Goal: Task Accomplishment & Management: Use online tool/utility

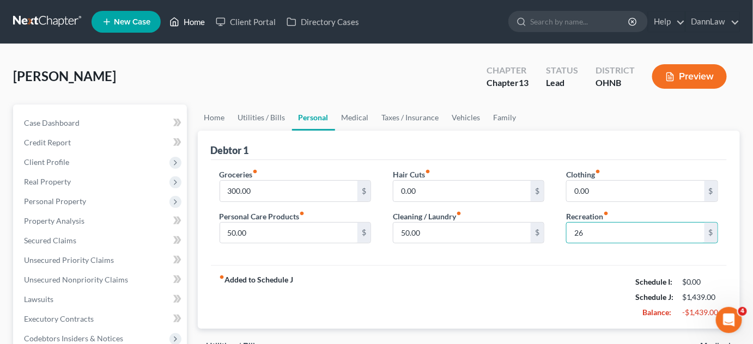
click at [197, 23] on link "Home" at bounding box center [187, 22] width 46 height 20
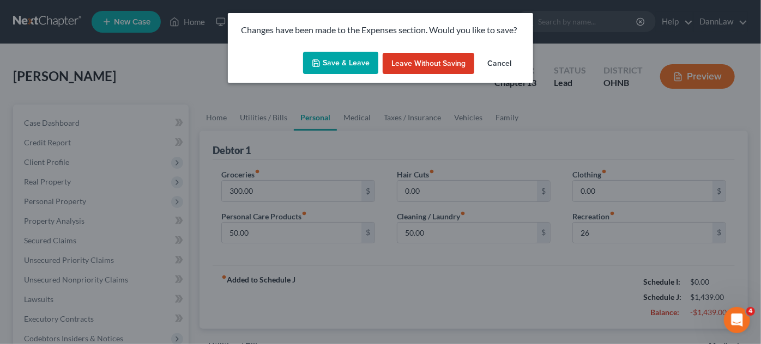
click at [337, 64] on button "Save & Leave" at bounding box center [340, 63] width 75 height 23
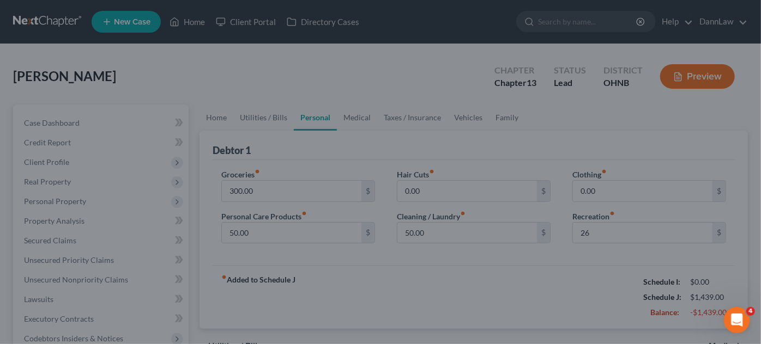
type input "26.00"
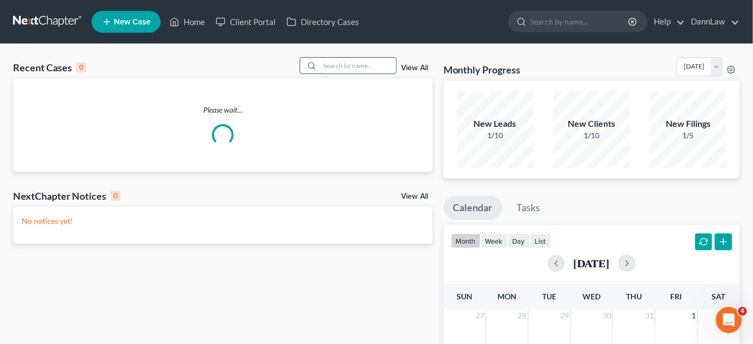
click at [338, 64] on input "search" at bounding box center [358, 66] width 76 height 16
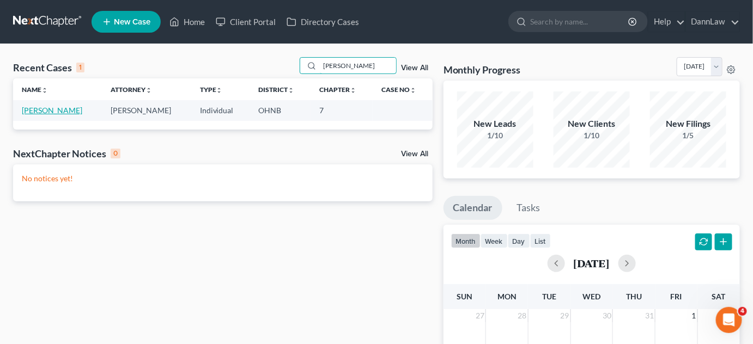
type input "[PERSON_NAME]"
click at [70, 109] on link "[PERSON_NAME]" at bounding box center [52, 110] width 60 height 9
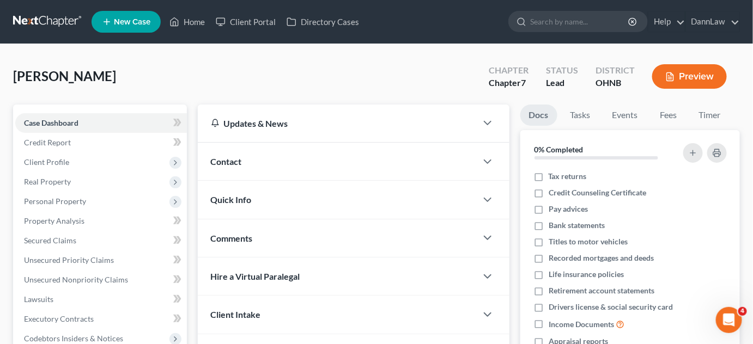
click at [130, 66] on div "[PERSON_NAME] Upgraded Chapter Chapter 7 Status Lead District [GEOGRAPHIC_DATA]…" at bounding box center [376, 80] width 727 height 47
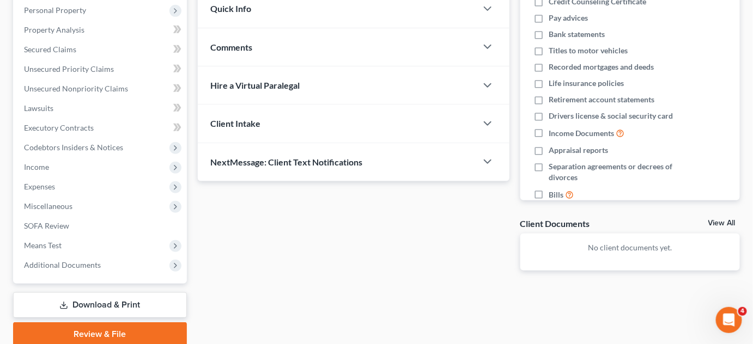
scroll to position [198, 0]
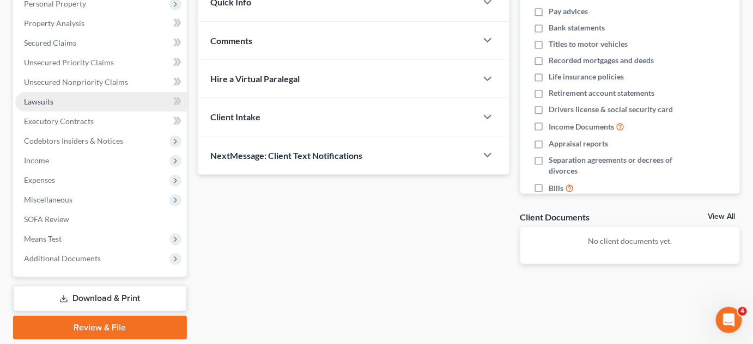
click at [70, 106] on link "Lawsuits" at bounding box center [101, 102] width 172 height 20
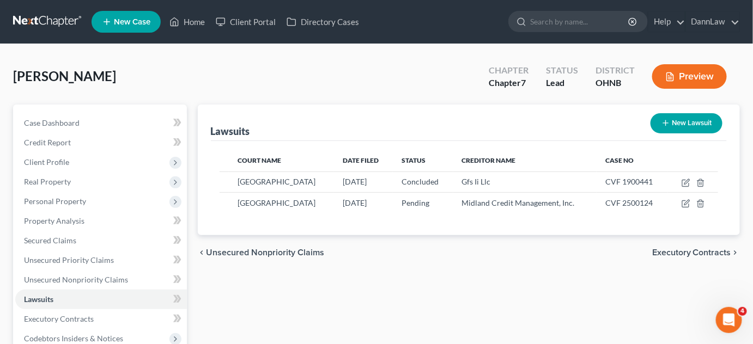
click at [189, 74] on div "[PERSON_NAME] Upgraded Chapter Chapter 7 Status Lead District [GEOGRAPHIC_DATA]…" at bounding box center [376, 80] width 727 height 47
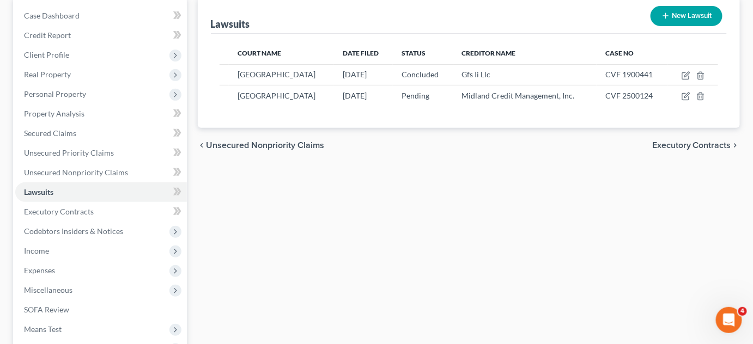
scroll to position [218, 0]
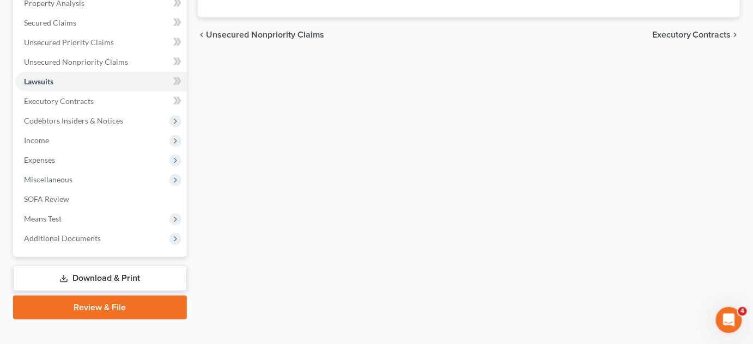
click at [411, 275] on div "Lawsuits New Lawsuit Court Name Date Filed Status Creditor Name Case No [GEOGRA…" at bounding box center [469, 103] width 554 height 433
